Goal: Check status: Check status

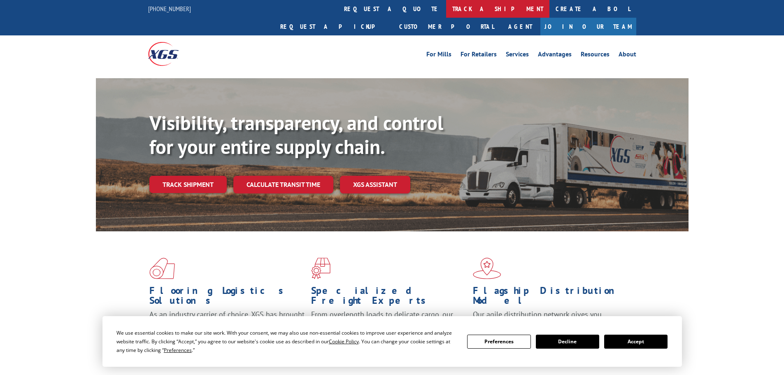
click at [446, 12] on link "track a shipment" at bounding box center [497, 9] width 103 height 18
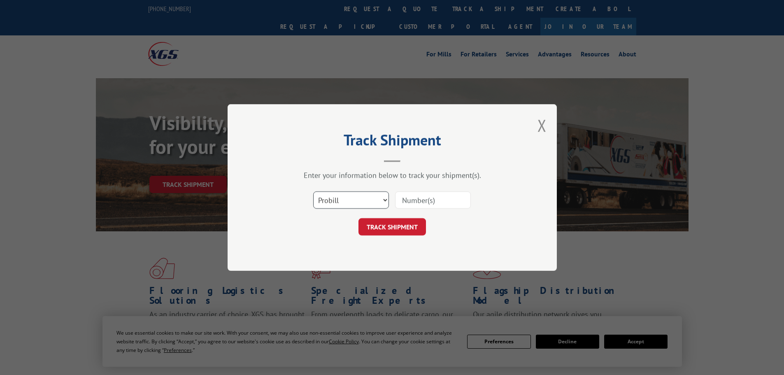
click at [382, 197] on select "Select category... Probill BOL PO" at bounding box center [351, 199] width 76 height 17
select select "bol"
click at [313, 191] on select "Select category... Probill BOL PO" at bounding box center [351, 199] width 76 height 17
click at [414, 201] on input at bounding box center [433, 199] width 76 height 17
click at [417, 198] on input at bounding box center [433, 199] width 76 height 17
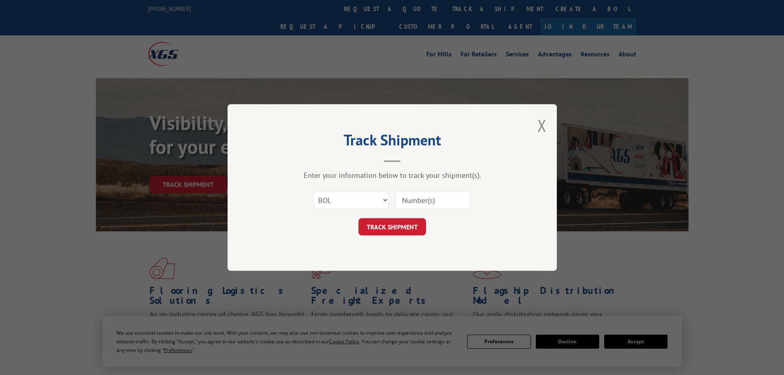
paste input "7047651"
type input "7047651"
click at [389, 228] on button "TRACK SHIPMENT" at bounding box center [391, 226] width 67 height 17
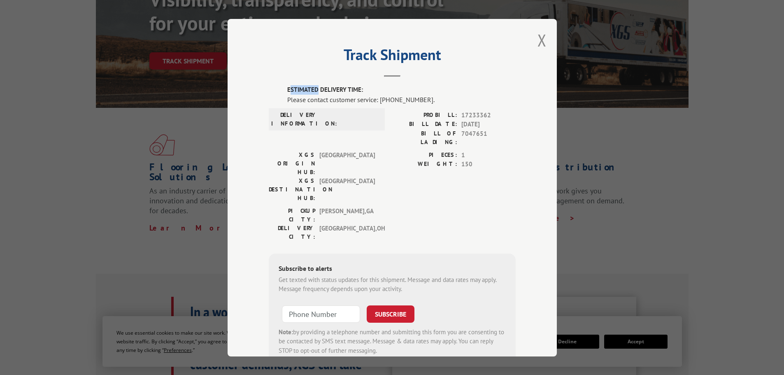
drag, startPoint x: 288, startPoint y: 86, endPoint x: 272, endPoint y: 81, distance: 16.8
click at [313, 88] on label "ESTIMATED DELIVERY TIME:" at bounding box center [401, 89] width 228 height 9
click at [269, 75] on header "Track Shipment" at bounding box center [392, 63] width 247 height 28
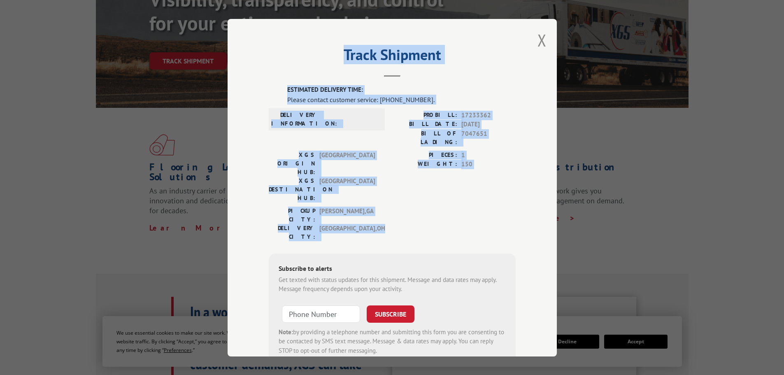
drag, startPoint x: 340, startPoint y: 46, endPoint x: 399, endPoint y: 144, distance: 114.6
click at [472, 188] on div "Track Shipment ESTIMATED DELIVERY TIME: Please contact customer service: [PHONE…" at bounding box center [391, 187] width 329 height 337
copy div "Track Shipment ESTIMATED DELIVERY TIME: Please contact customer service: [PHONE…"
click at [537, 39] on button "Close modal" at bounding box center [541, 40] width 9 height 22
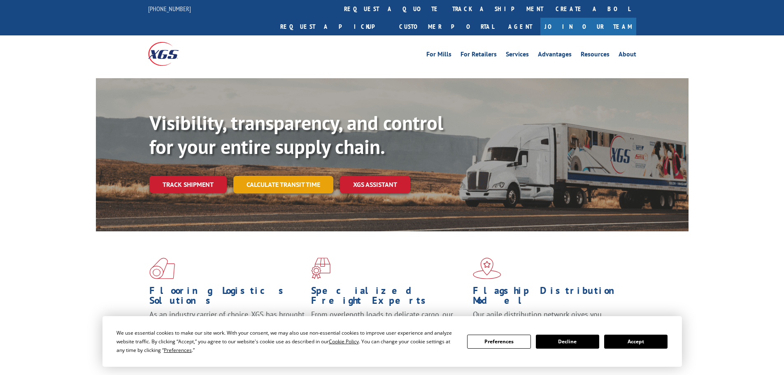
click at [253, 176] on link "Calculate transit time" at bounding box center [283, 185] width 100 height 18
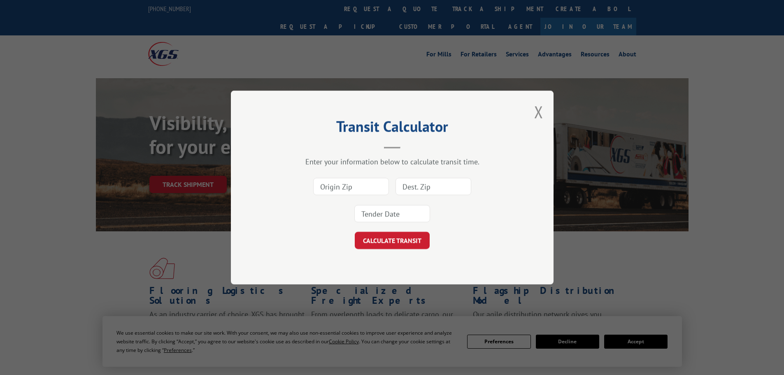
drag, startPoint x: 539, startPoint y: 113, endPoint x: 507, endPoint y: 111, distance: 32.1
click at [538, 113] on button "Close modal" at bounding box center [538, 112] width 9 height 22
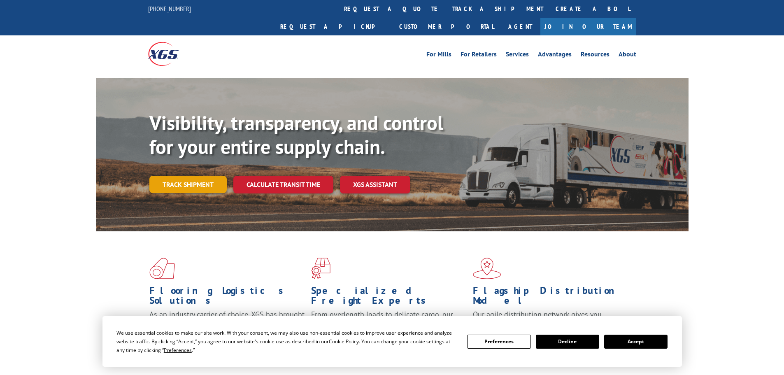
click at [188, 176] on link "Track shipment" at bounding box center [187, 184] width 77 height 17
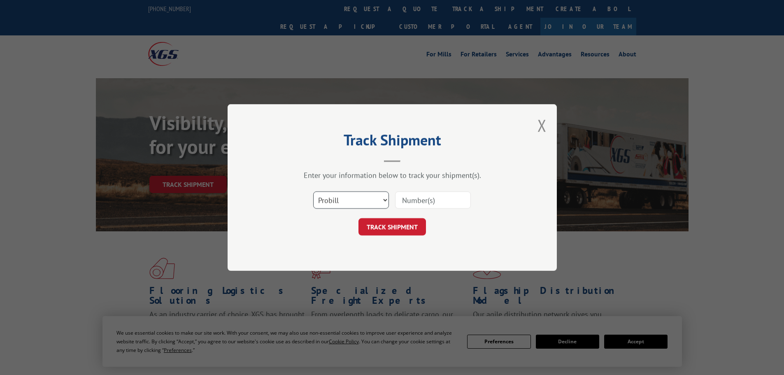
click at [384, 197] on select "Select category... Probill BOL PO" at bounding box center [351, 199] width 76 height 17
select select "po"
click at [313, 191] on select "Select category... Probill BOL PO" at bounding box center [351, 199] width 76 height 17
click at [434, 202] on input at bounding box center [433, 199] width 76 height 17
paste input "297011737"
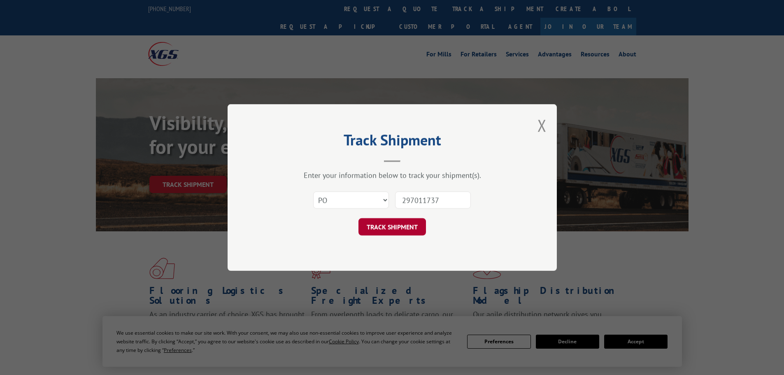
type input "297011737"
click at [410, 225] on button "TRACK SHIPMENT" at bounding box center [391, 226] width 67 height 17
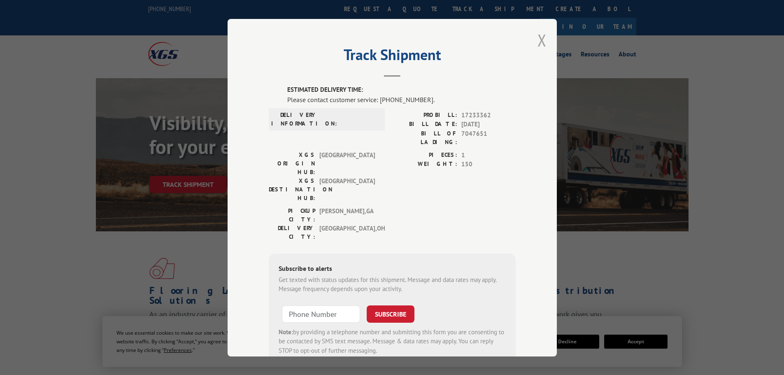
click at [537, 43] on button "Close modal" at bounding box center [541, 40] width 9 height 22
